Goal: Transaction & Acquisition: Purchase product/service

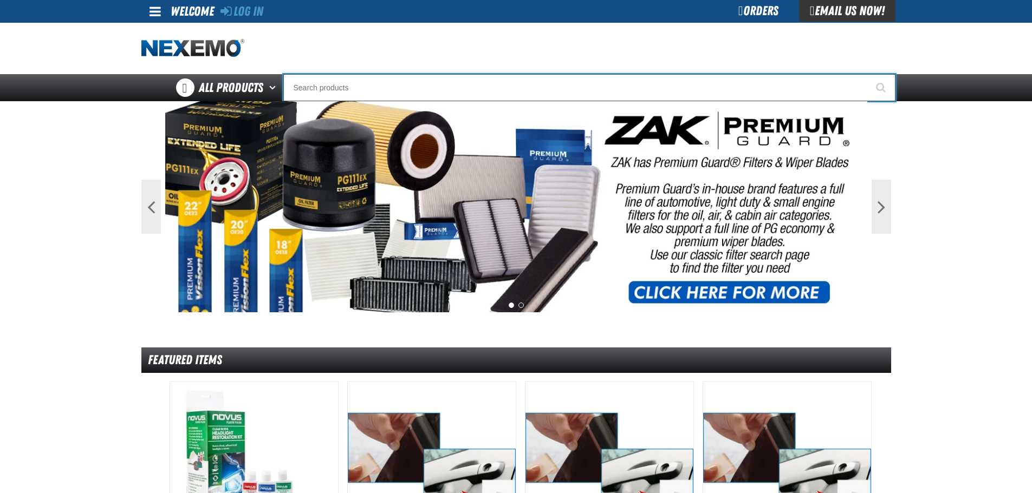
click at [348, 89] on input "Search" at bounding box center [589, 87] width 612 height 27
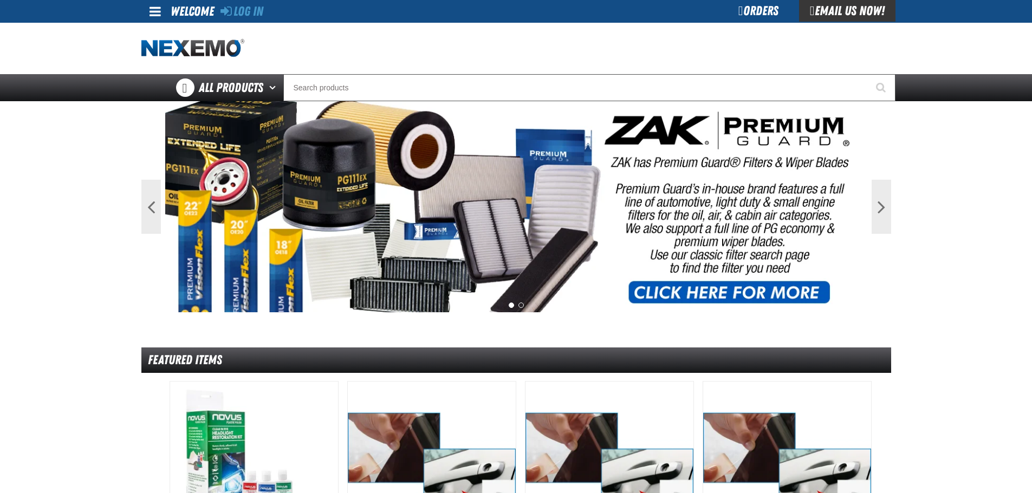
drag, startPoint x: 943, startPoint y: 45, endPoint x: 922, endPoint y: 47, distance: 21.2
click at [943, 45] on div "Staging Site 5.1 Upgrade Site Log In Log In Welcome Log In Orders Email Us Now!…" at bounding box center [516, 50] width 1032 height 101
click at [766, 17] on div "Orders" at bounding box center [758, 11] width 81 height 22
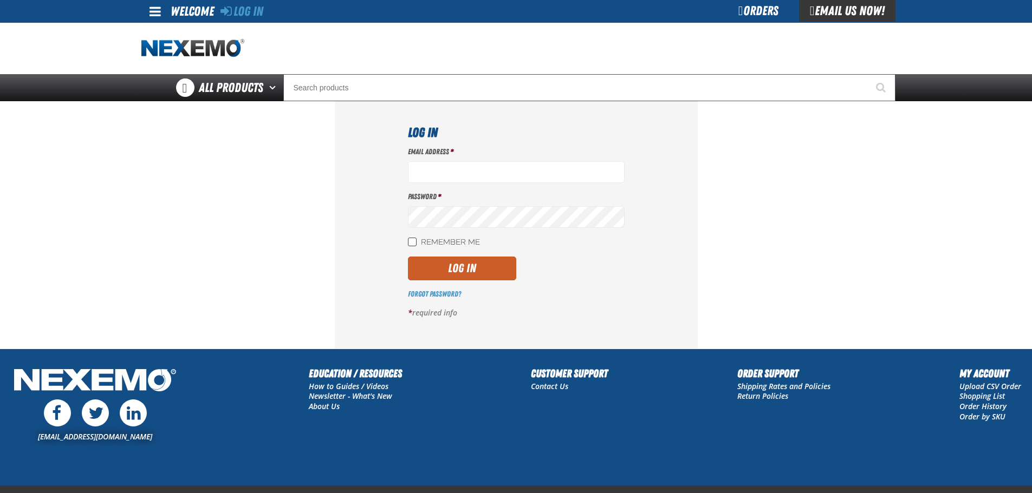
type input "[EMAIL_ADDRESS][DOMAIN_NAME]"
click at [412, 240] on input "Remember Me" at bounding box center [412, 242] width 9 height 9
checkbox input "true"
click at [422, 273] on button "Log In" at bounding box center [462, 269] width 108 height 24
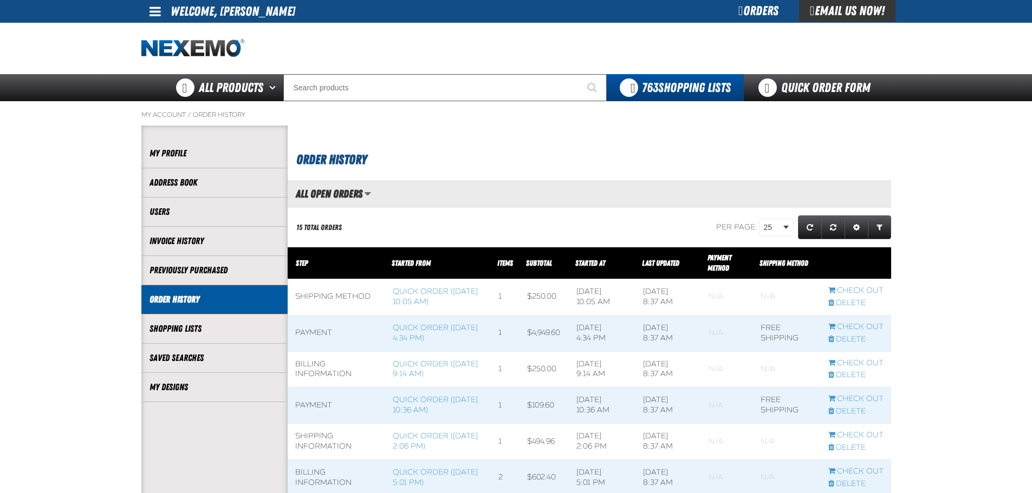
scroll to position [1, 1]
click at [798, 81] on link "Quick Order Form" at bounding box center [817, 87] width 147 height 27
click at [861, 83] on link "Quick Order Form" at bounding box center [817, 87] width 147 height 27
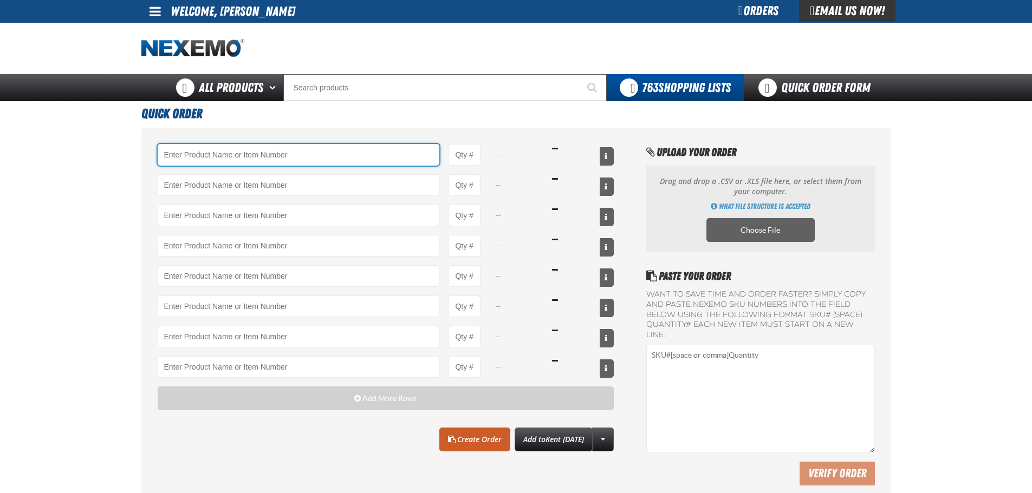
click at [290, 157] on input "Product" at bounding box center [299, 155] width 282 height 22
paste input "XPCSB3040-100"
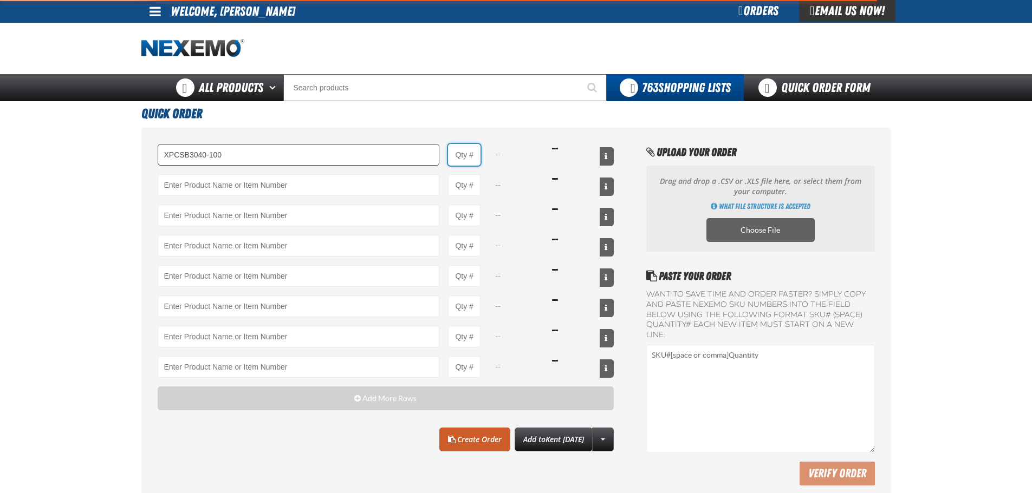
type input "XPCSB3040-100 - XPEL PRIME Color Stable Black 30% VLT (40&quot; x 100&#x27;)"
type input "1"
select select "roll"
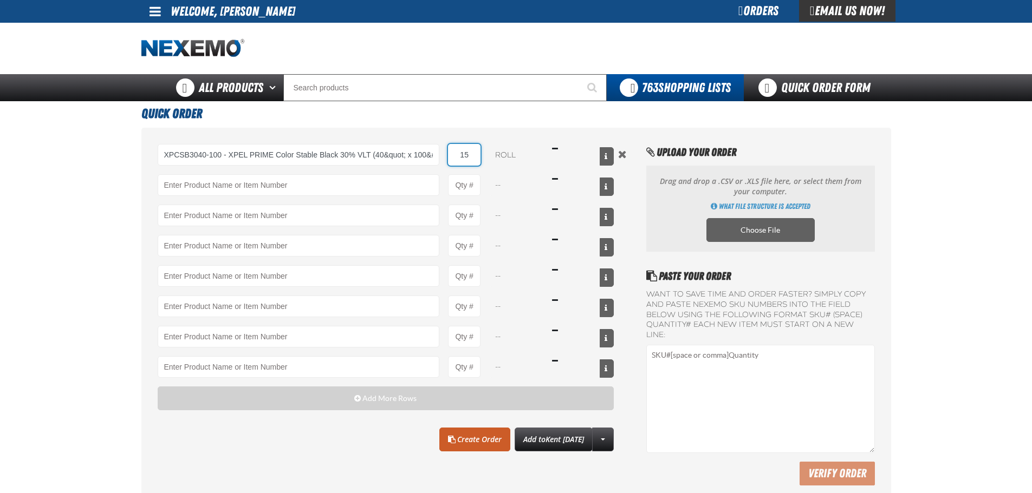
type input "15"
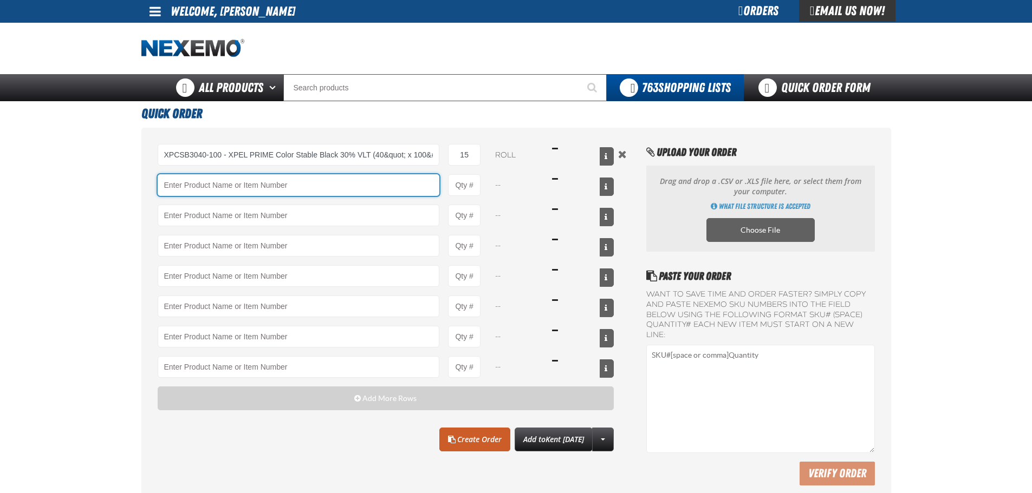
click at [316, 182] on input "Product" at bounding box center [299, 185] width 282 height 22
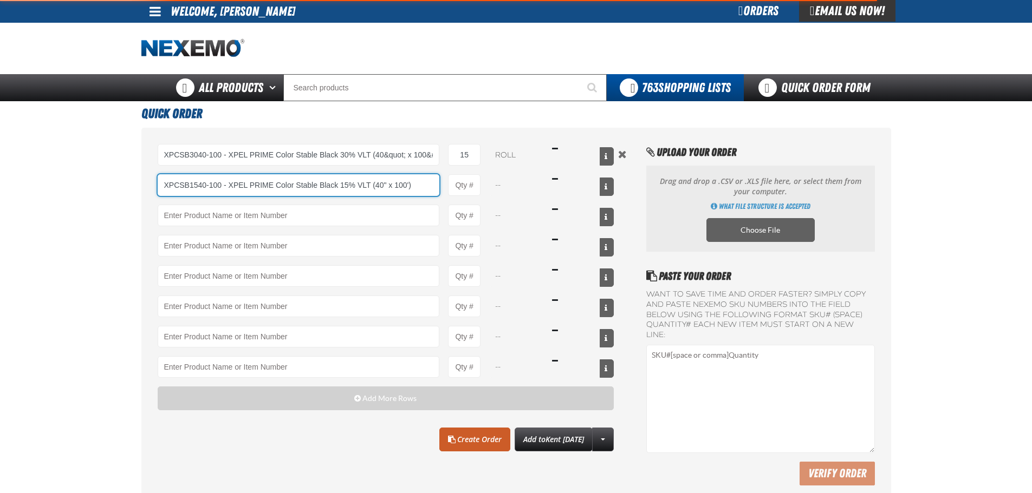
type input "XPCSB1540-100 - XPEL PRIME Color Stable Black 15% VLT (40&quot; x 100&#x27;)"
type input "1"
select select "roll"
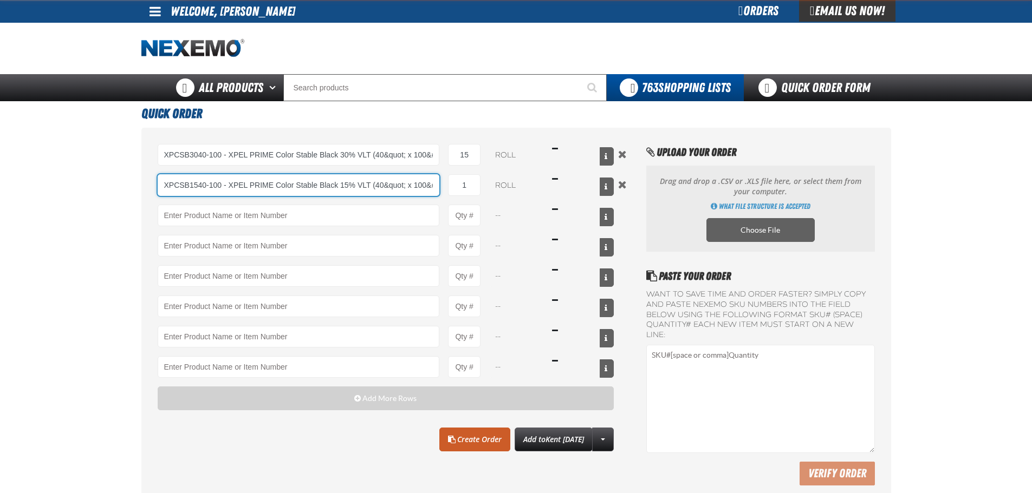
type input "XPCSB1540-100 - XPEL PRIME Color Stable Black 15% VLT (40&quot; x 100&#x27;)"
type input "2"
type input "XPCSB1540-100 - XPEL PRIME Color Stable Black 15% VLT (40&quot; x 100&#x27;)"
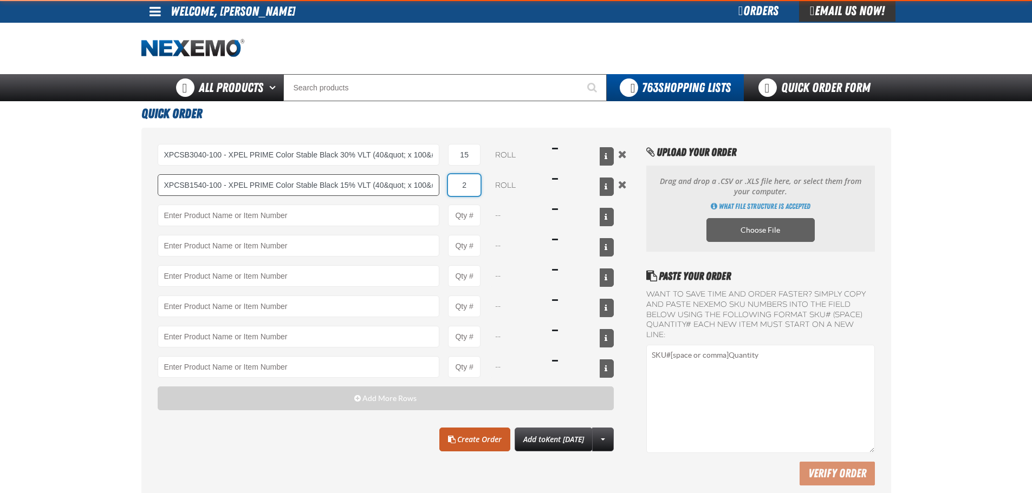
type input "2"
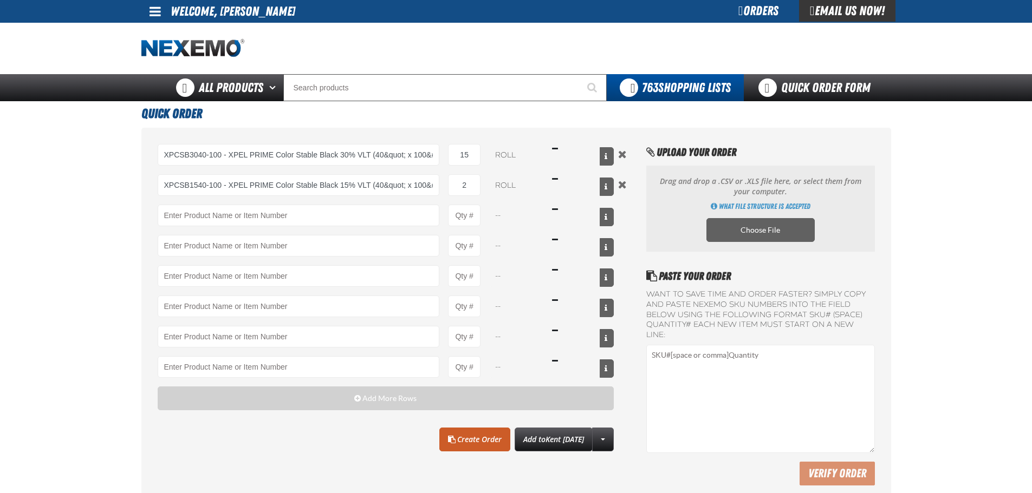
click at [126, 191] on main "Quick Order XPCSB3040-100 - XPEL PRIME Color Stable Black 30% VLT (40&quot; x 1…" at bounding box center [516, 304] width 1032 height 406
click at [451, 443] on link "Create Order" at bounding box center [474, 440] width 71 height 24
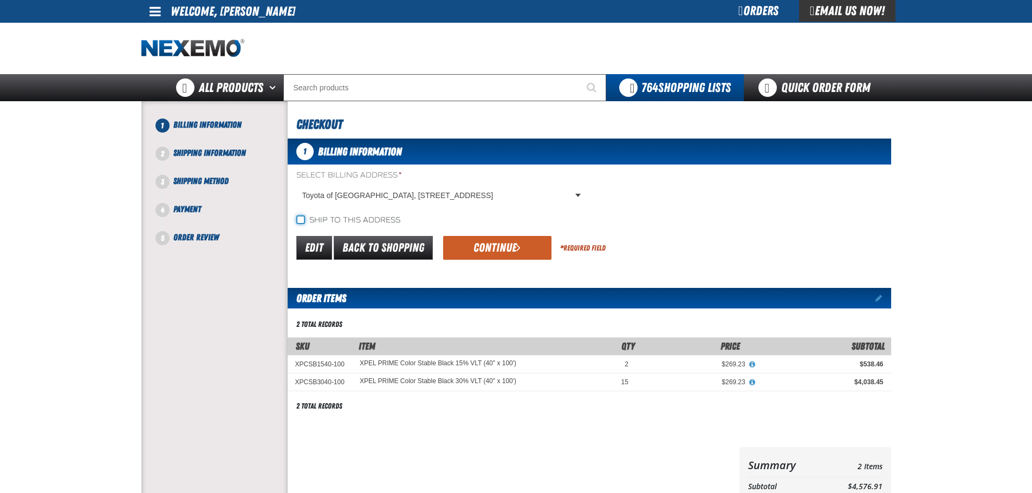
click at [303, 220] on input "Ship to this address" at bounding box center [300, 220] width 9 height 9
checkbox input "true"
click at [514, 245] on button "Continue" at bounding box center [497, 248] width 108 height 24
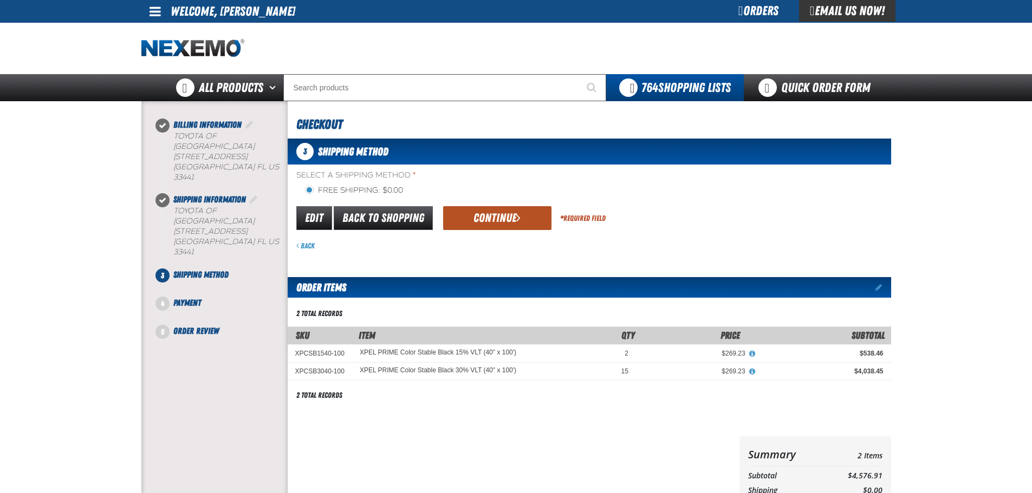
click at [512, 216] on button "Continue" at bounding box center [497, 218] width 108 height 24
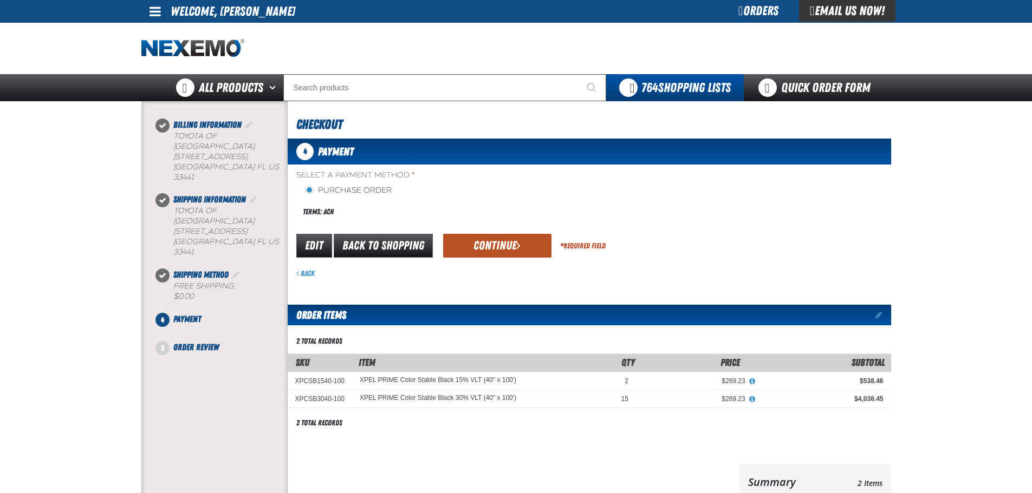
click at [486, 252] on button "Continue" at bounding box center [497, 246] width 108 height 24
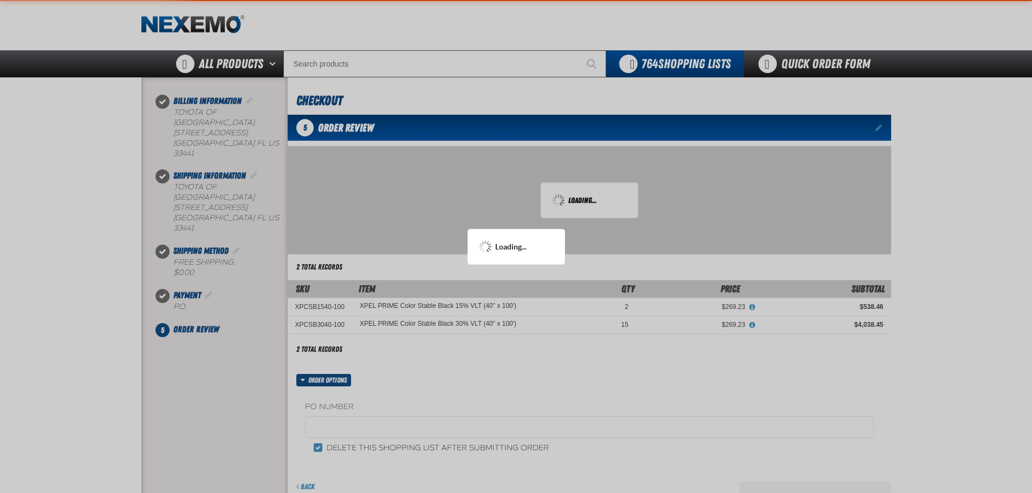
scroll to position [54, 0]
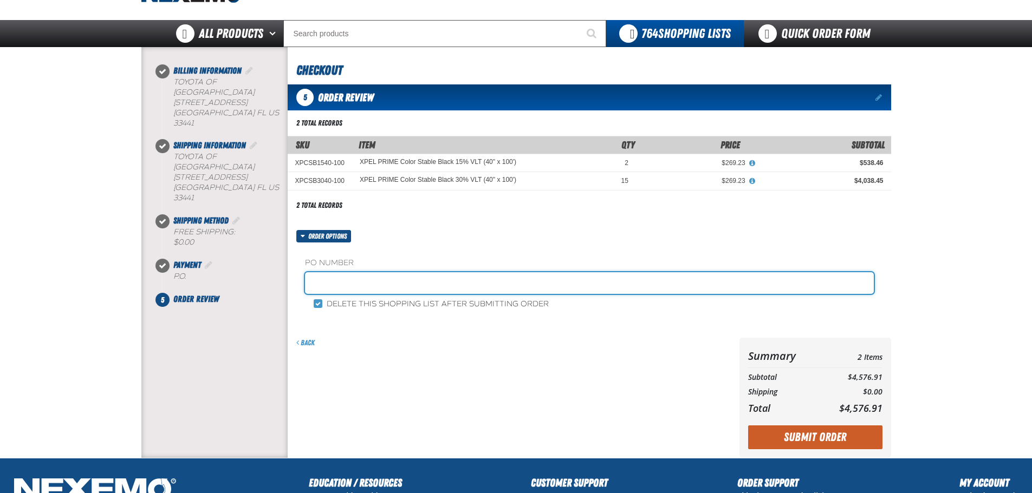
click at [464, 283] on input "text" at bounding box center [589, 283] width 569 height 22
type input "100625"
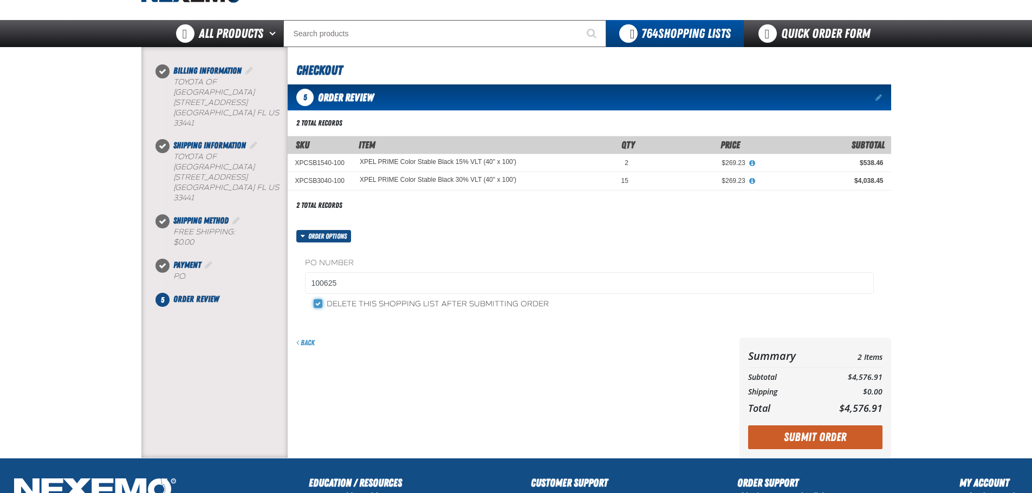
click at [319, 301] on input "Delete this shopping list after submitting order" at bounding box center [318, 303] width 9 height 9
checkbox input "false"
click at [849, 442] on button "Submit Order" at bounding box center [815, 438] width 134 height 24
